Goal: Use online tool/utility: Use online tool/utility

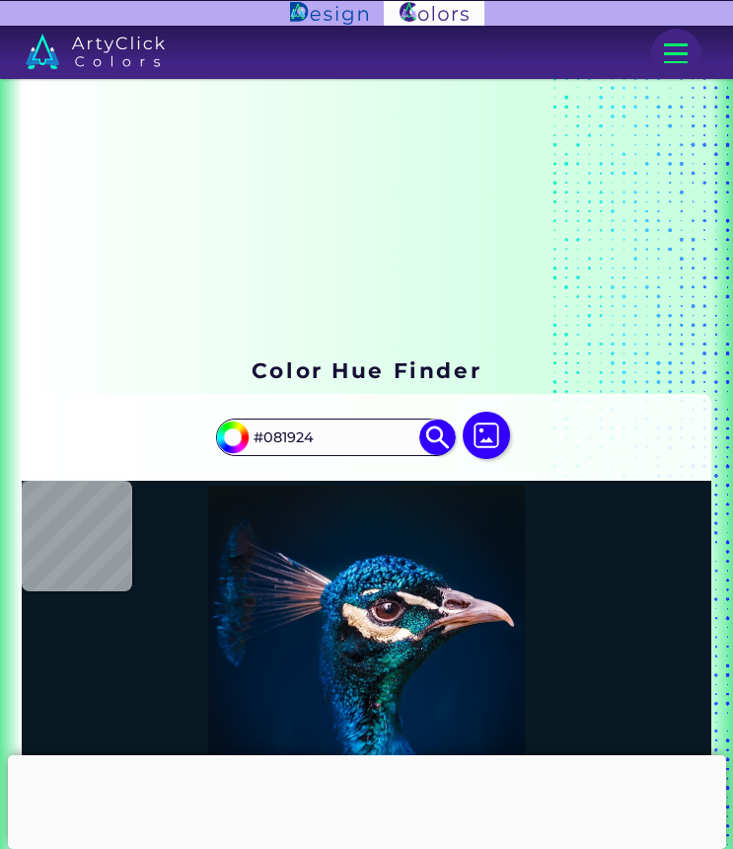
scroll to position [83, 0]
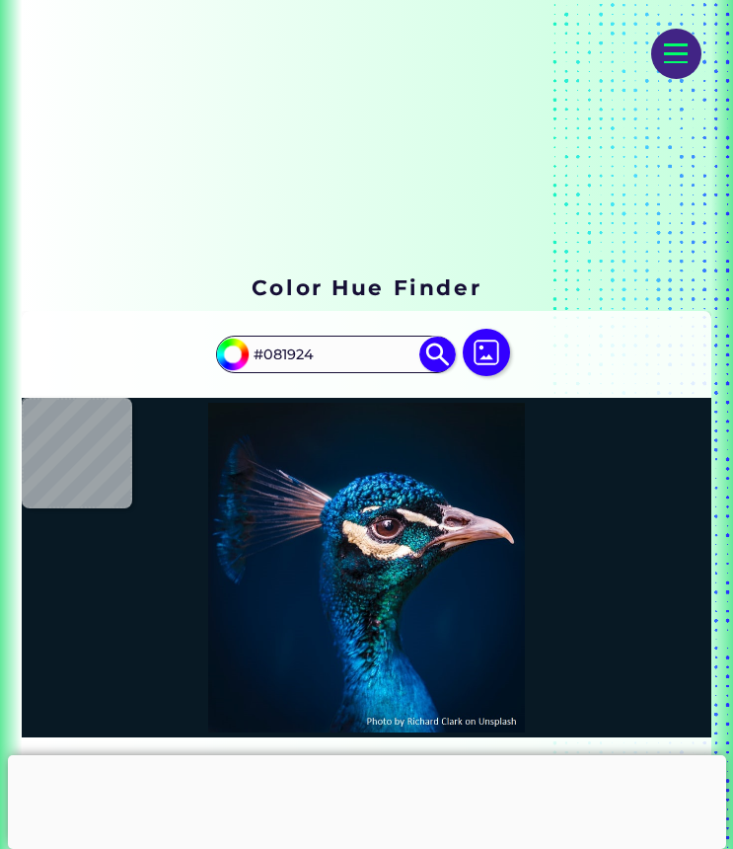
click at [465, 337] on div at bounding box center [486, 354] width 63 height 50
click at [485, 342] on img at bounding box center [486, 352] width 47 height 47
click at [0, 0] on input "file" at bounding box center [0, 0] width 0 height 0
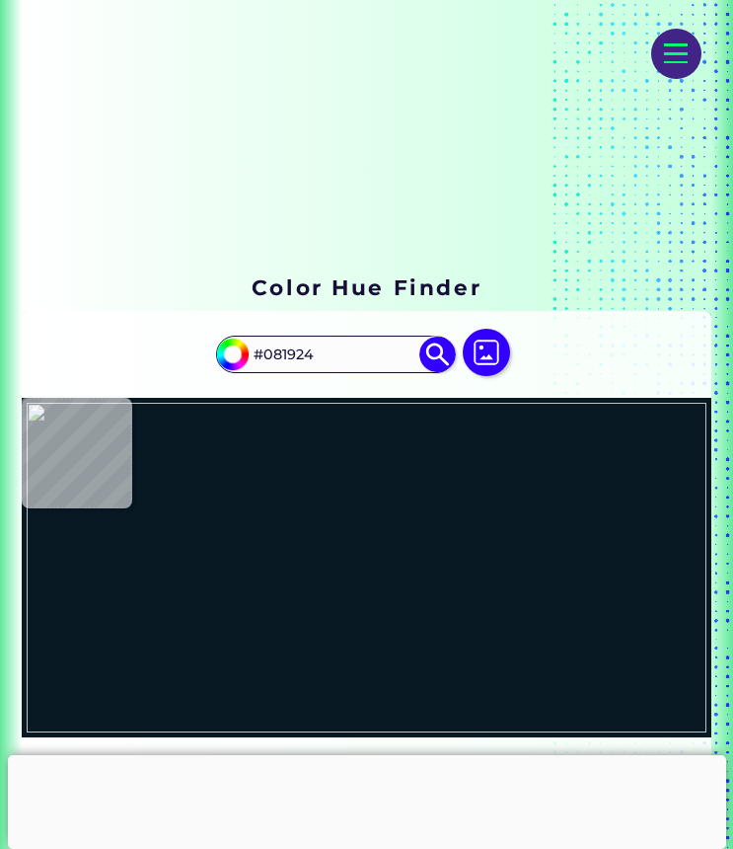
type input "#ffffff"
type input "#FFFFFF"
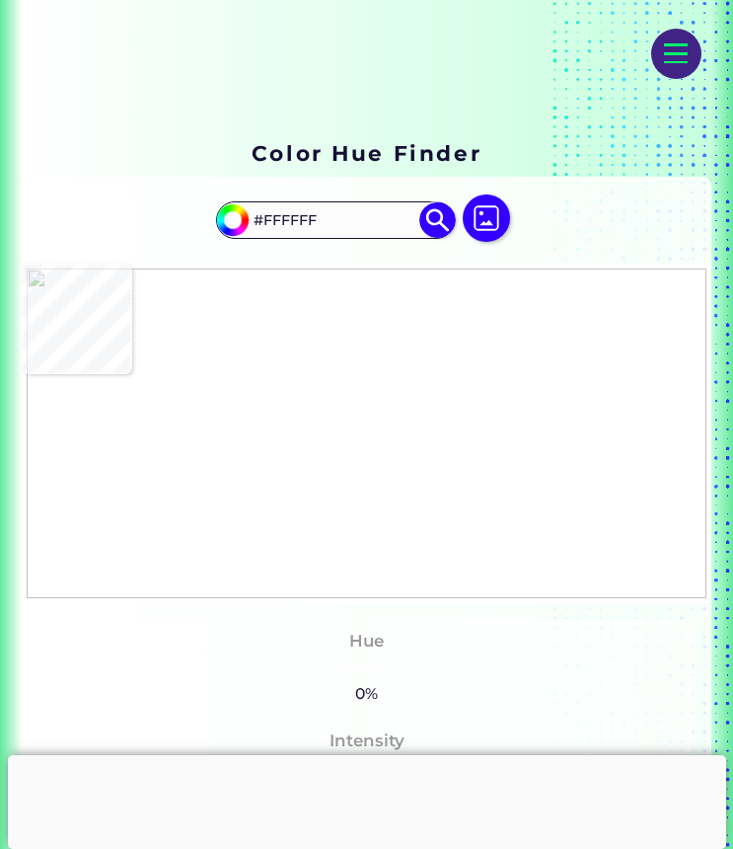
scroll to position [218, 0]
type input "#605e5e"
type input "#605E5E"
type input "#ffffff"
type input "#FFFFFF"
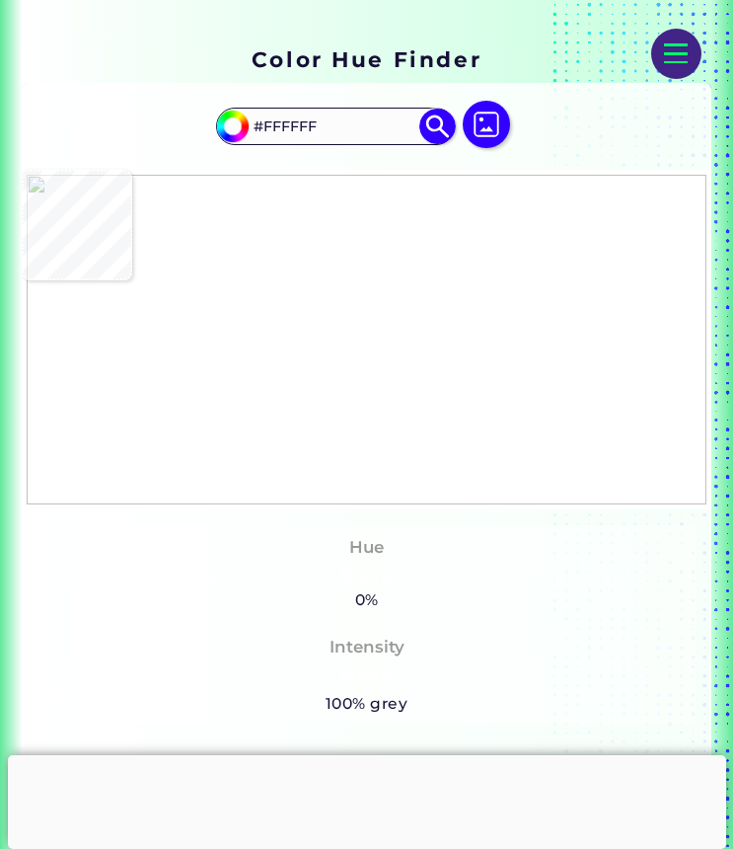
scroll to position [297, 0]
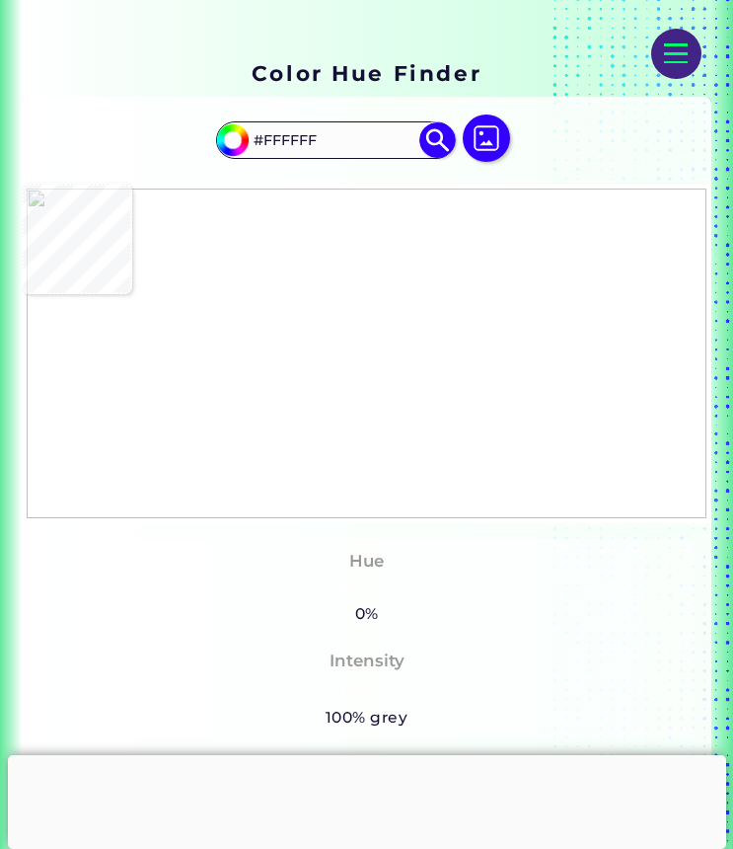
type input "#d3a093"
type input "#D3A093"
type input "#faf5f4"
type input "#FAF5F4"
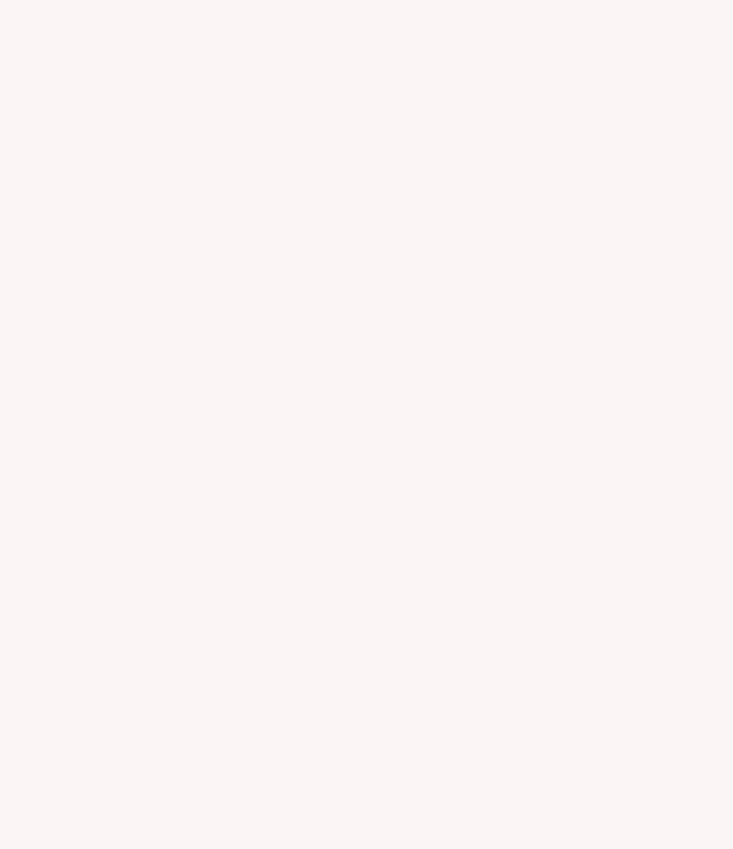
type input "#ffffff"
type input "#FFFFFF"
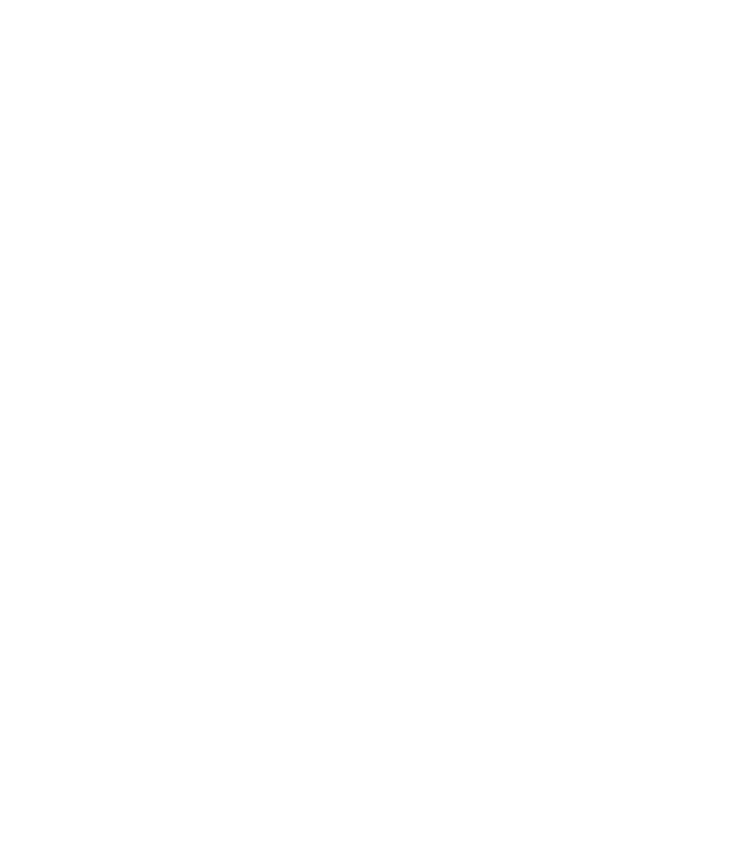
type input "#a63c22"
type input "#A63C22"
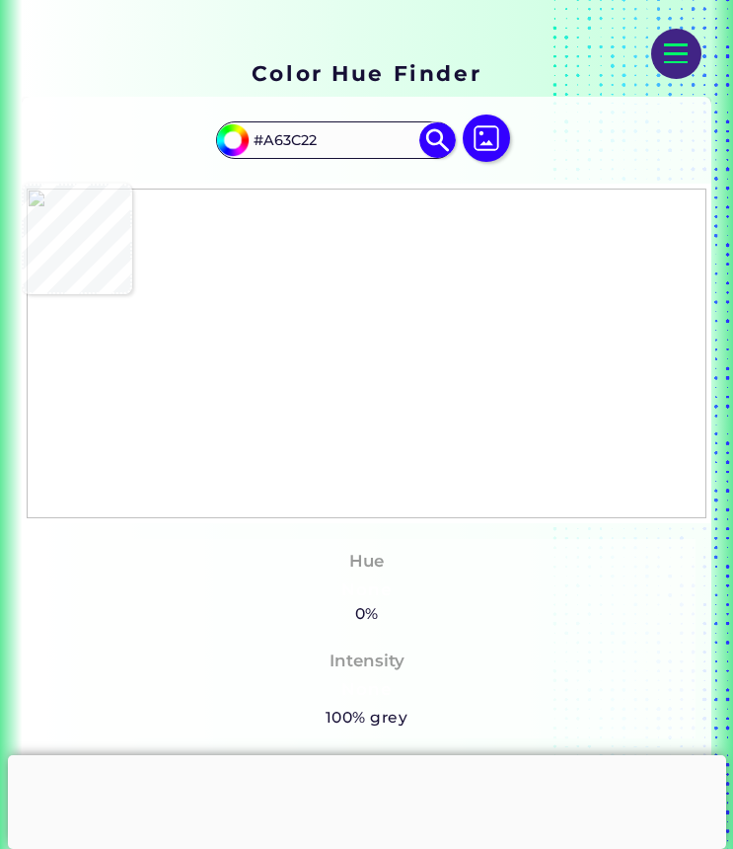
type input "#ffffff"
type input "#FFFFFF"
type input "#faf5f5"
type input "#FAF5F5"
type input "#ffffff"
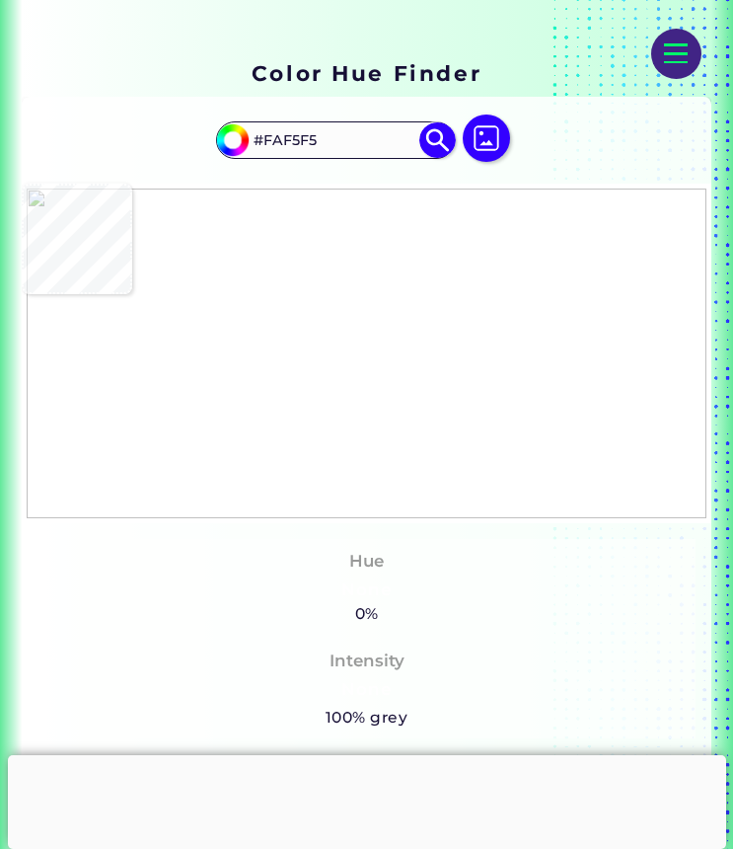
type input "#FFFFFF"
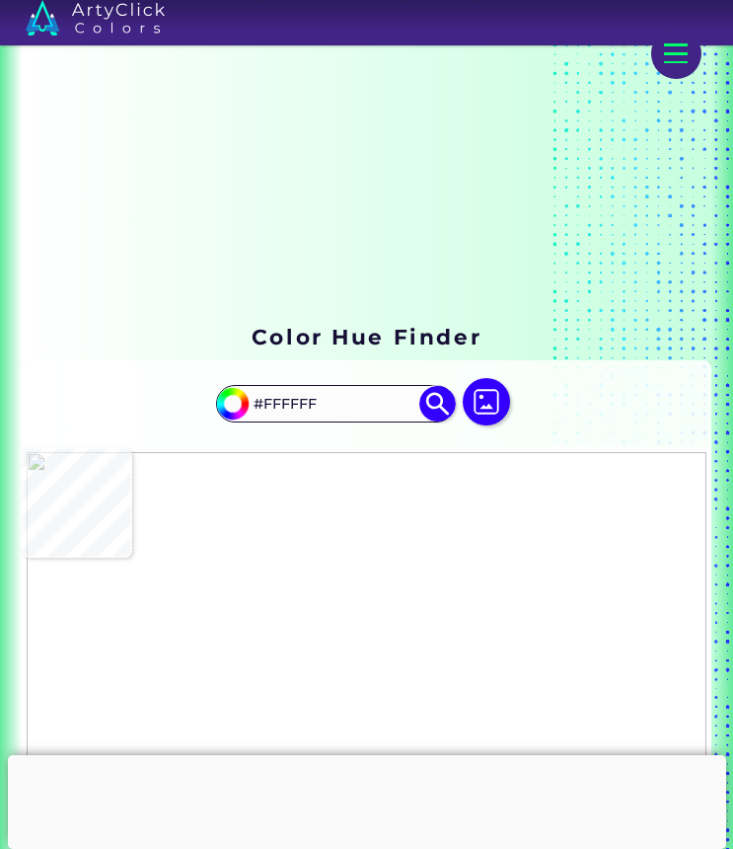
scroll to position [0, 0]
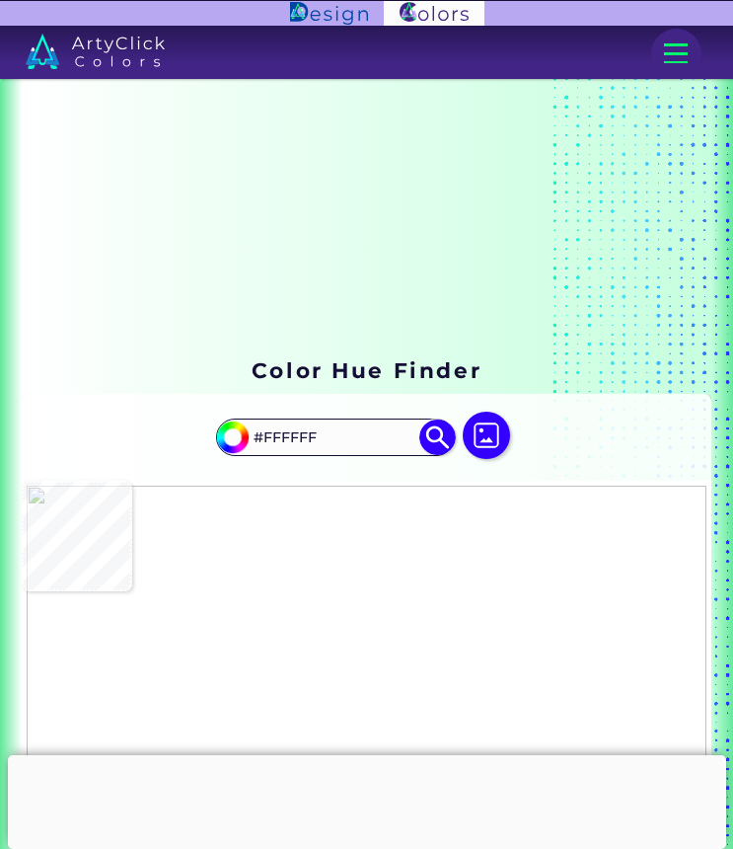
type input "#a63c22"
type input "#A63C22"
type input "#ffffff"
type input "#FFFFFF"
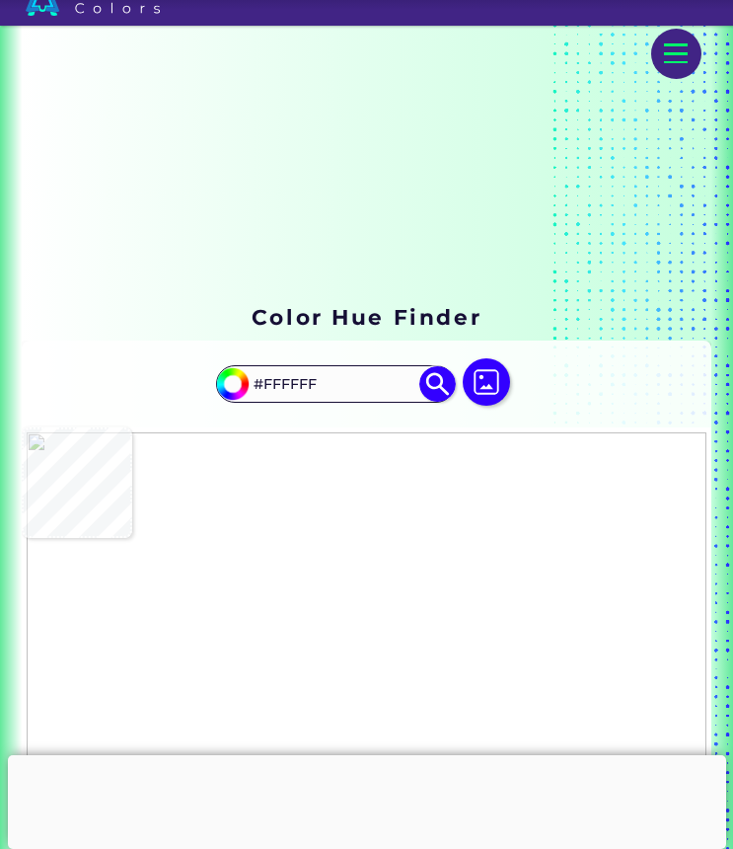
scroll to position [72, 0]
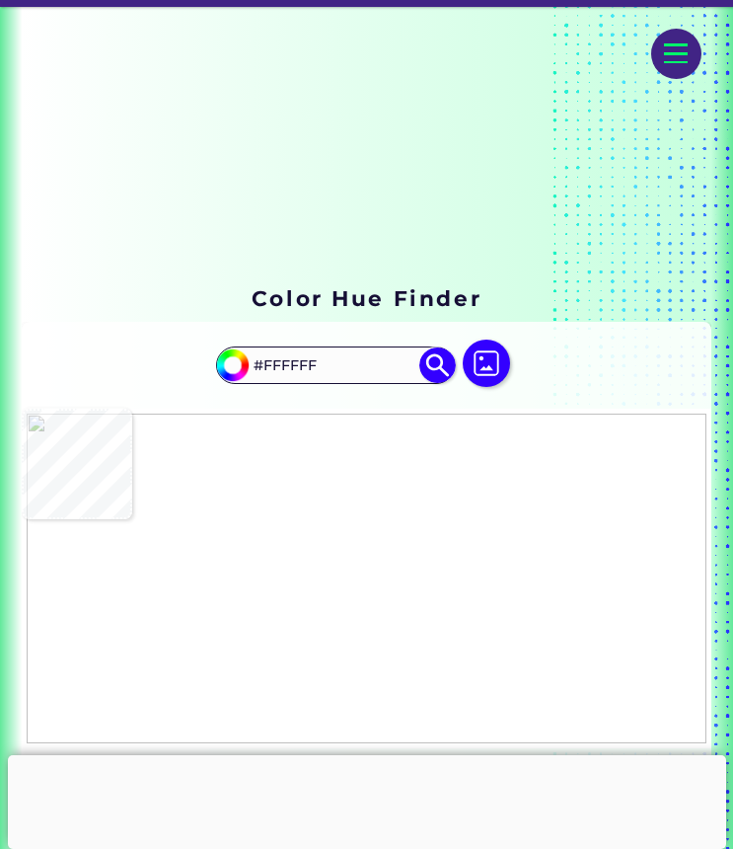
type input "#fefefe"
type input "#FEFEFE"
type input "#ffffff"
type input "#FFFFFF"
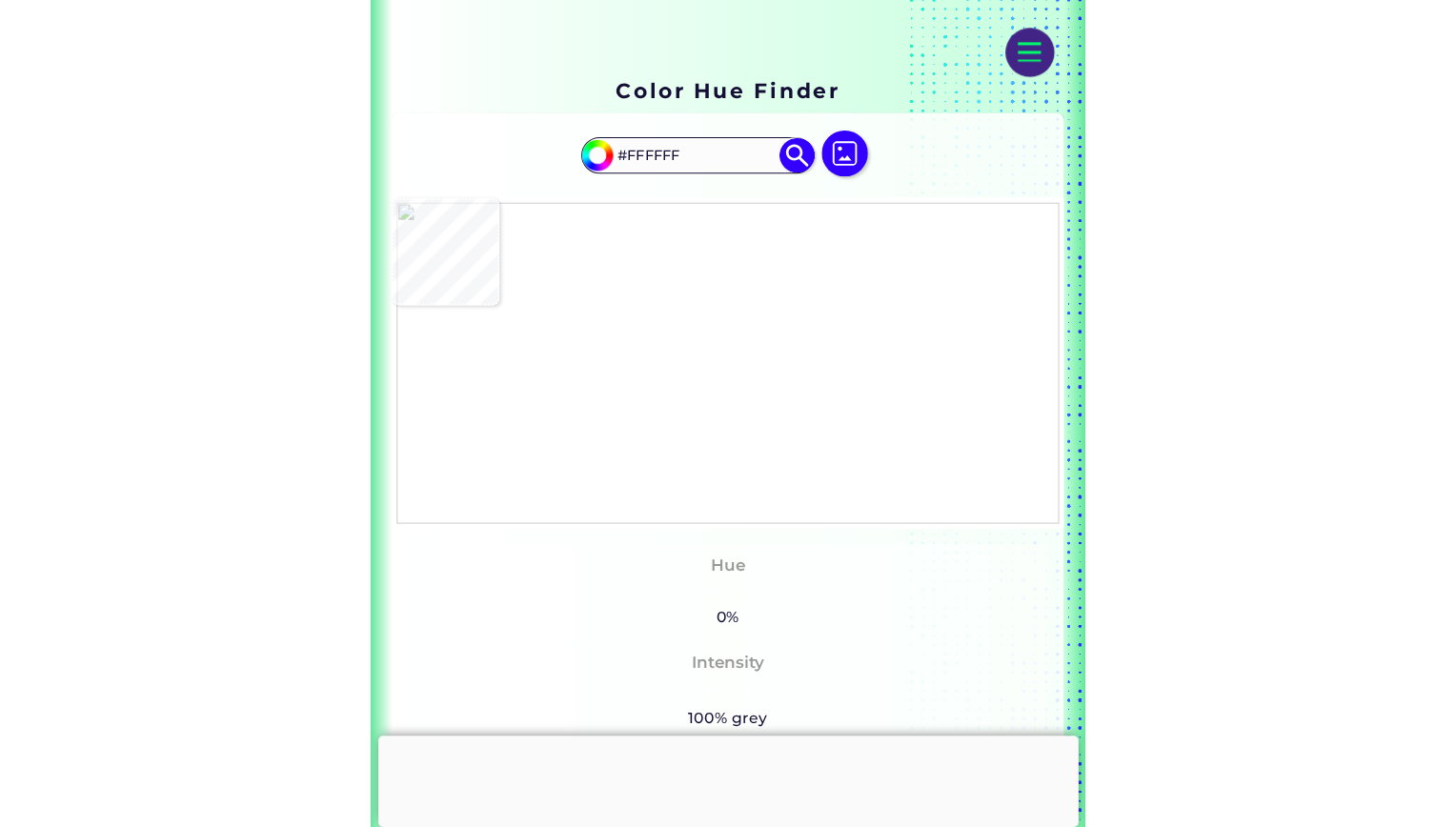
scroll to position [287, 0]
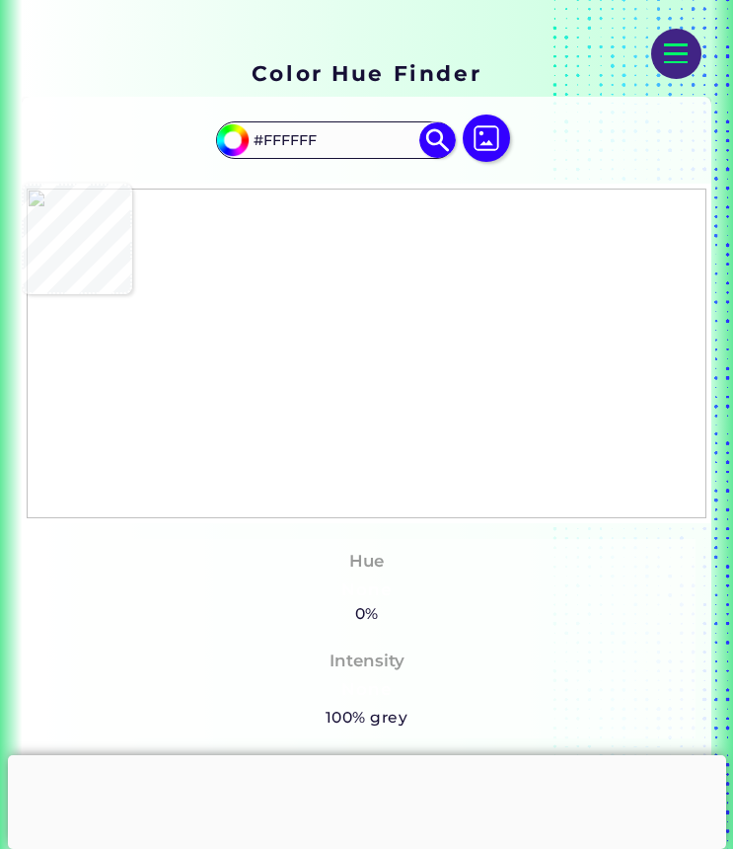
type input "#f4e7e4"
type input "#F4E7E4"
type input "#ffffff"
type input "#FFFFFF"
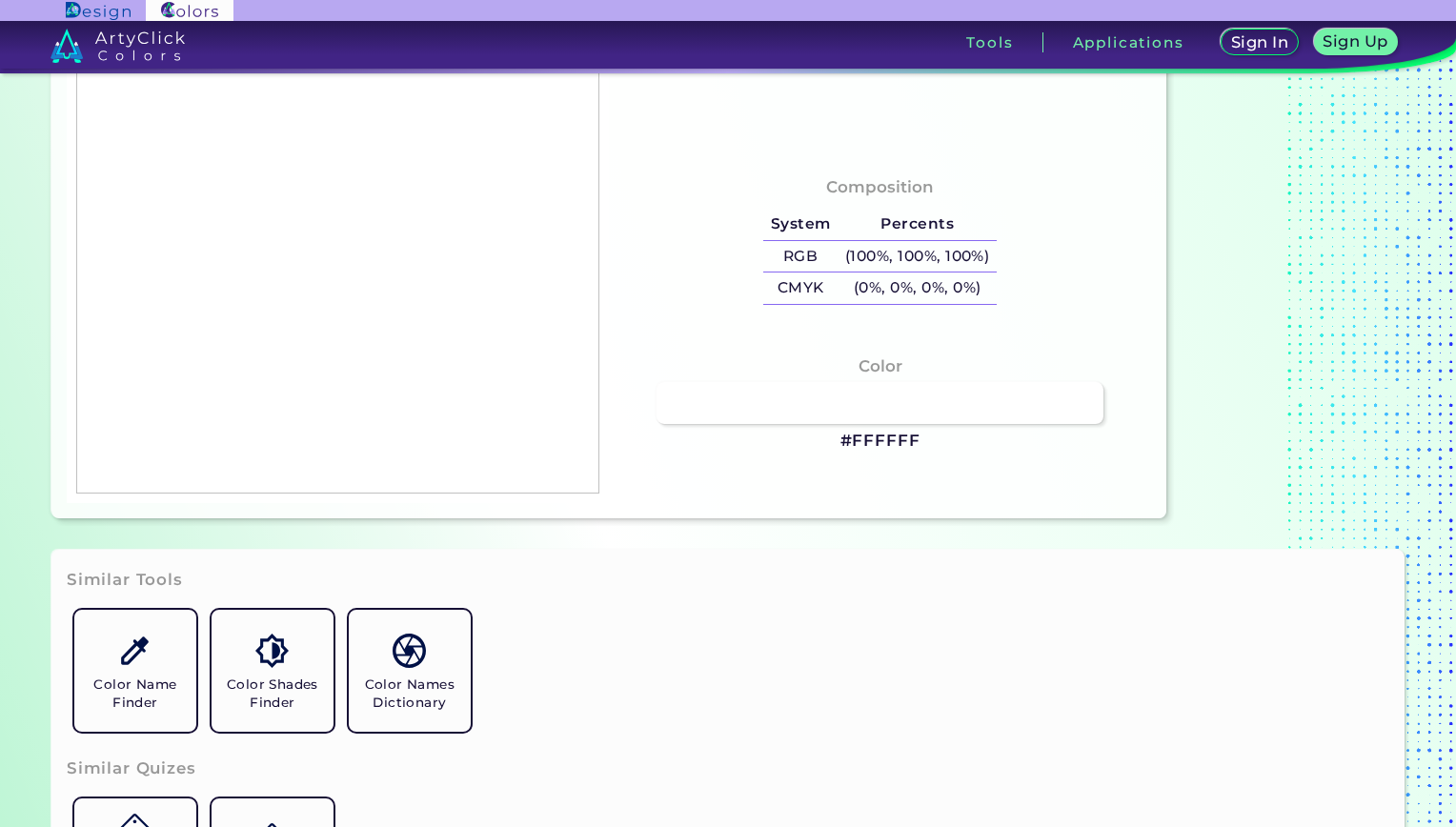
type input "#000000"
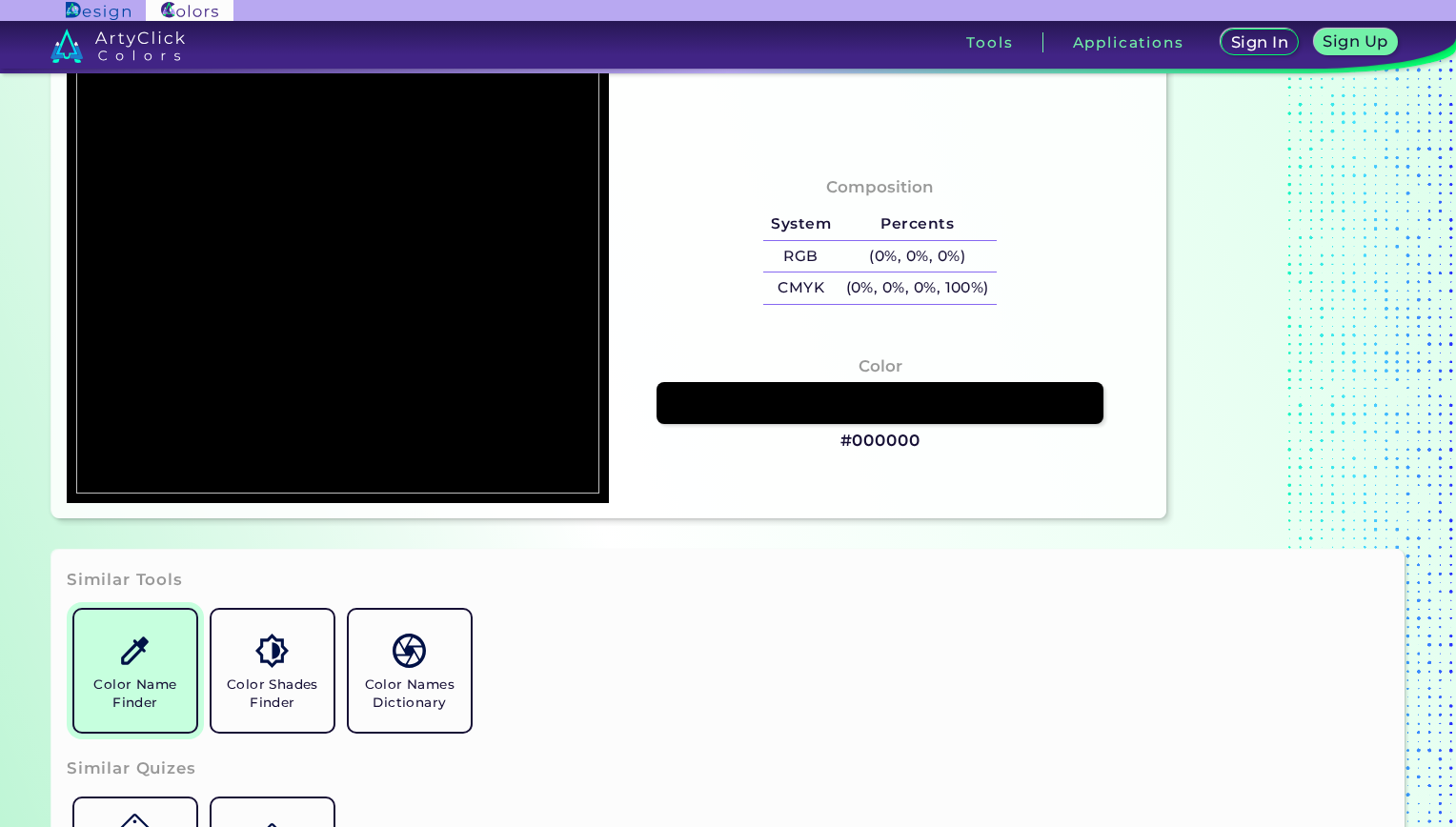
click at [131, 652] on img at bounding box center [134, 649] width 34 height 34
